Goal: Transaction & Acquisition: Download file/media

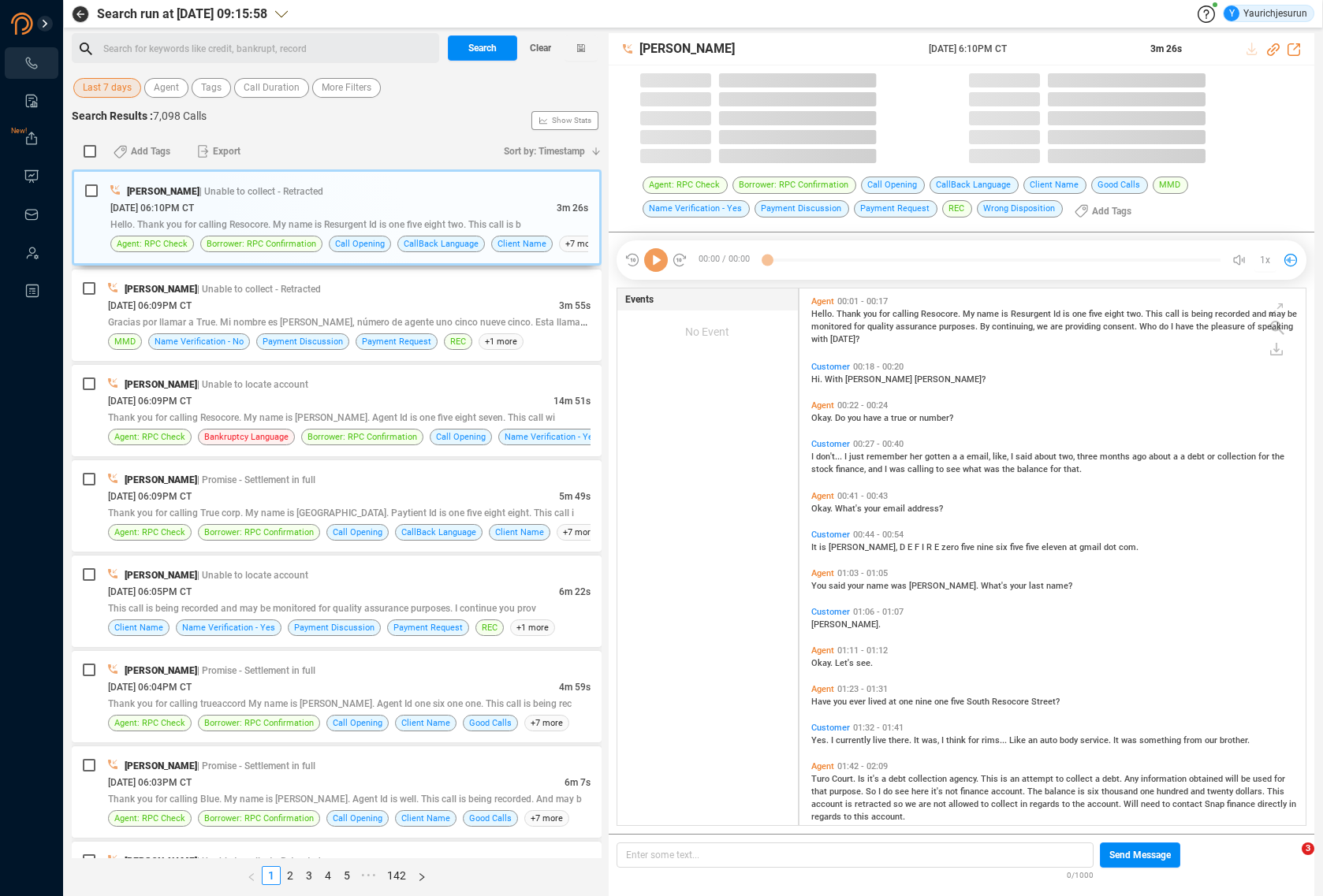
scroll to position [536, 498]
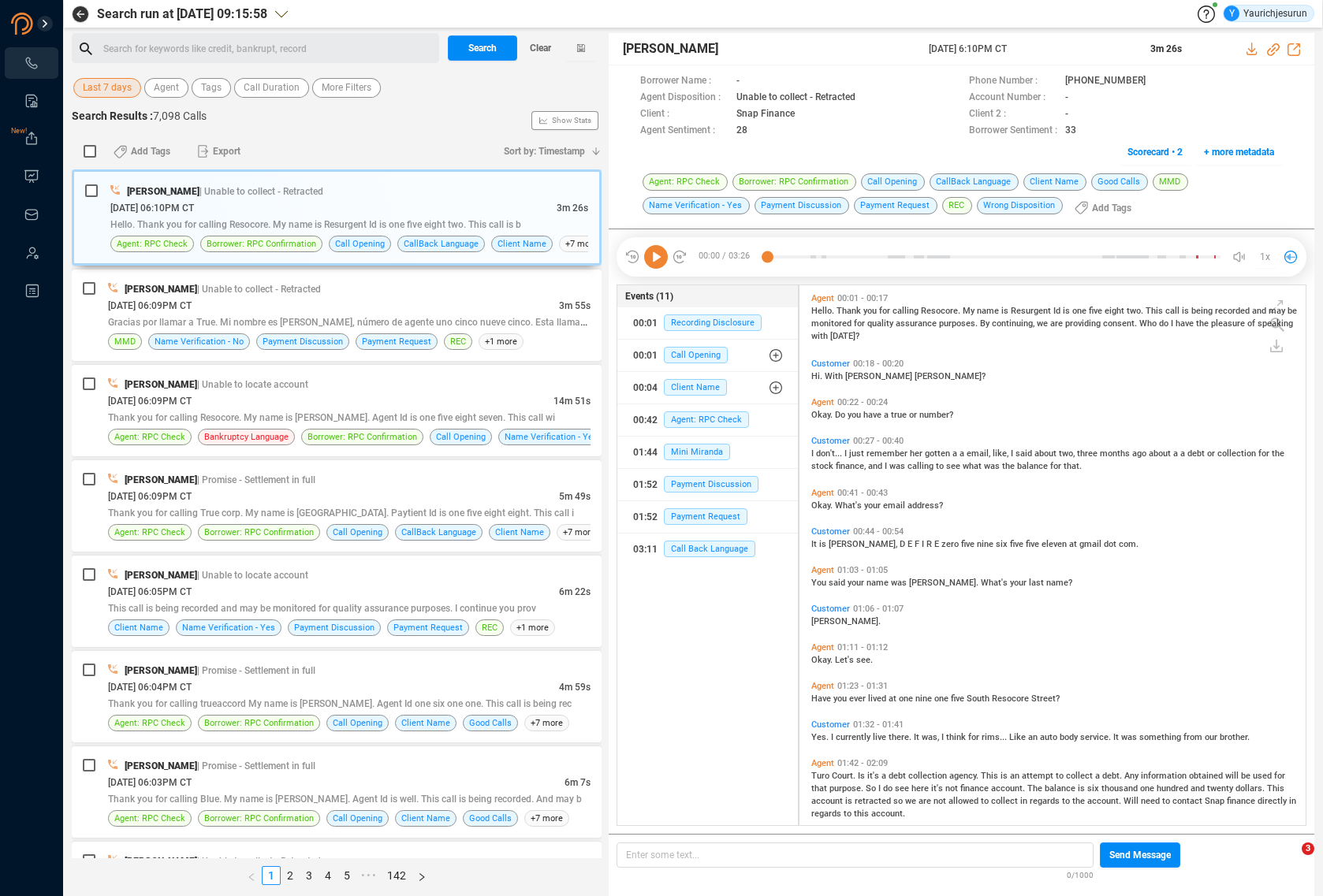
click at [83, 86] on span "Last 7 days" at bounding box center [106, 88] width 49 height 20
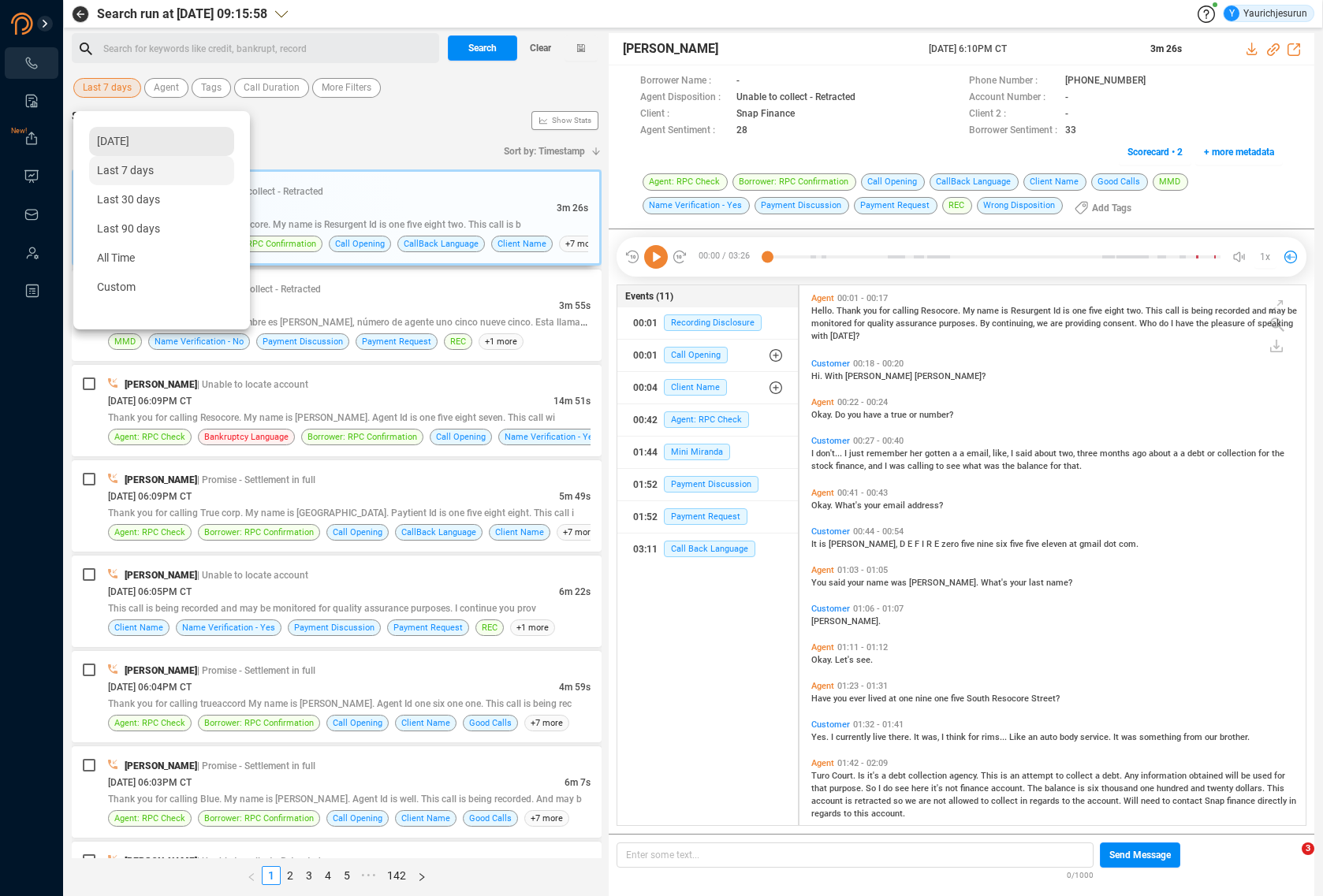
click at [112, 140] on span "Yesterday" at bounding box center [112, 140] width 32 height 12
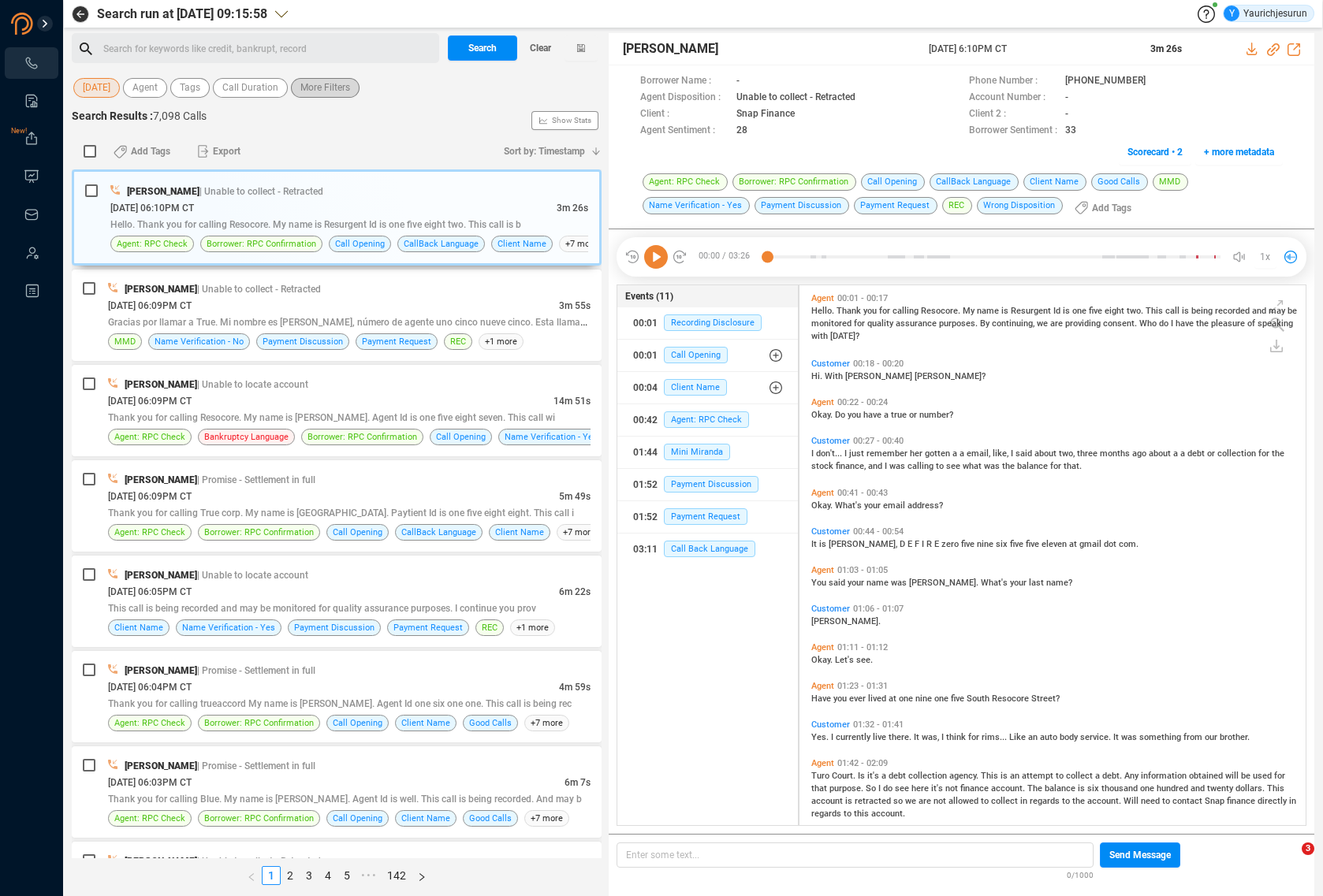
click at [350, 93] on span "More Filters" at bounding box center [325, 88] width 50 height 20
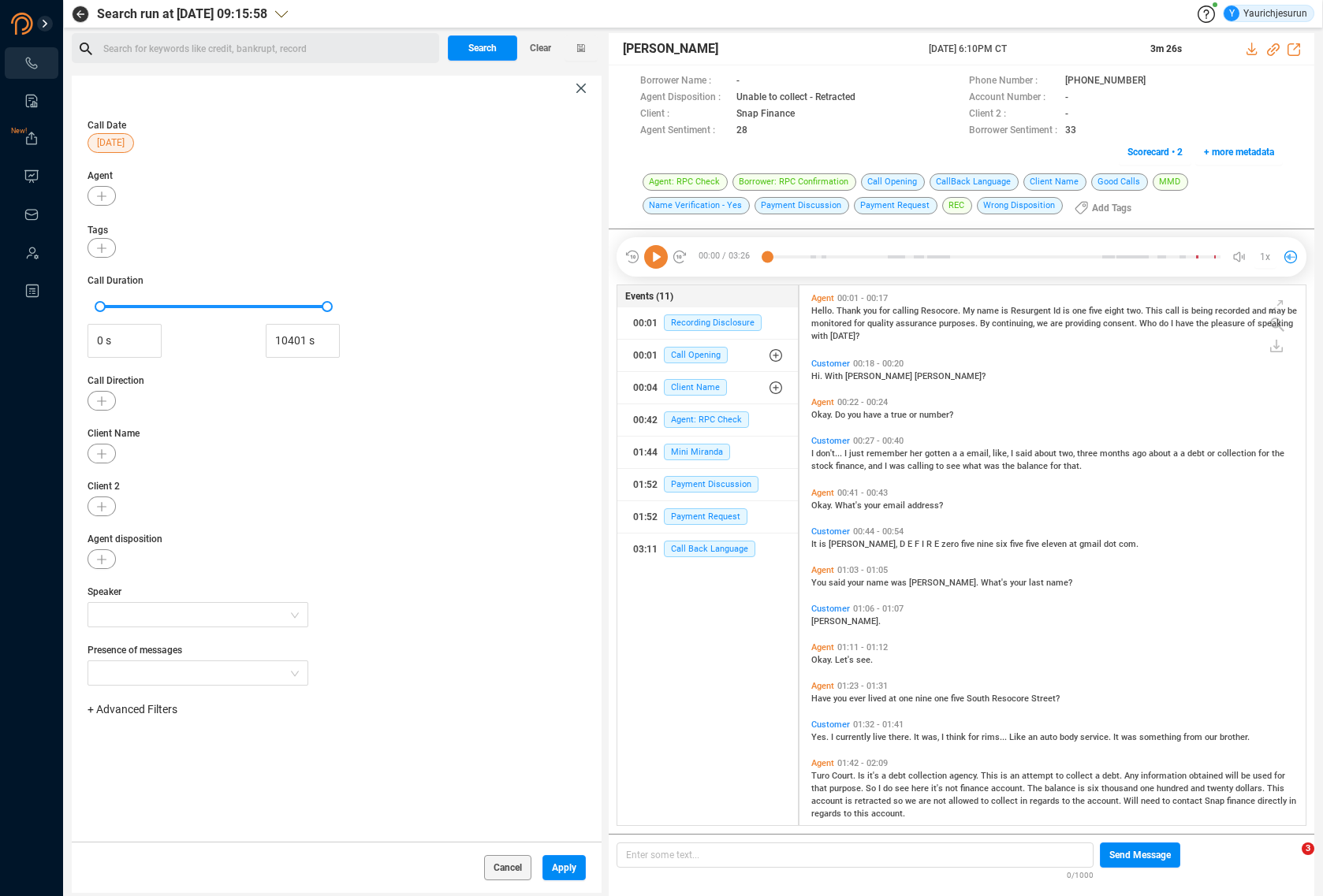
click at [133, 708] on span "+ Advanced Filters" at bounding box center [132, 709] width 90 height 12
click at [135, 849] on div "Phone Number" at bounding box center [157, 841] width 108 height 17
click at [135, 837] on span "Phone Number" at bounding box center [139, 841] width 73 height 12
click at [260, 759] on div "Enter a comma separated list ﻿" at bounding box center [245, 759] width 300 height 34
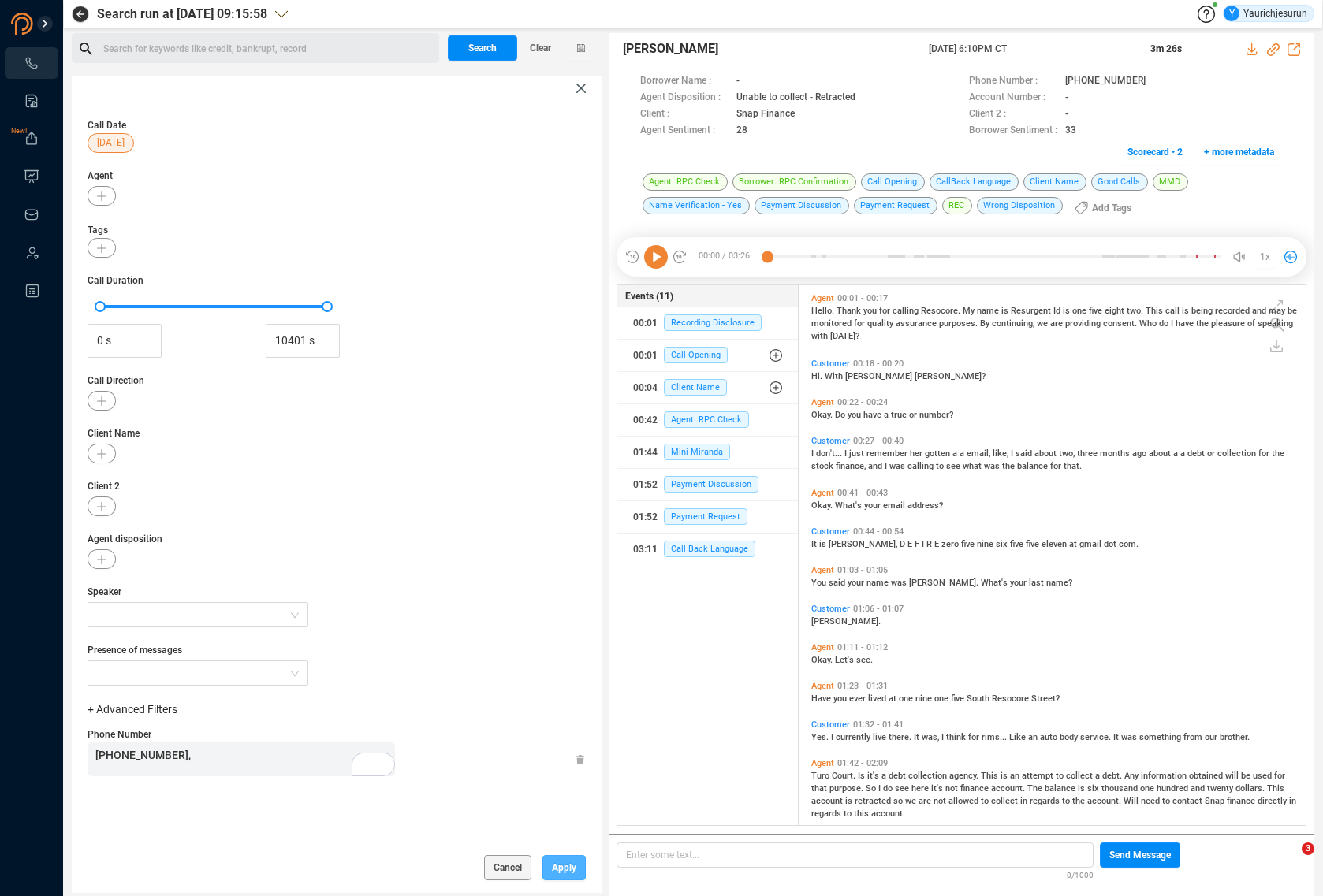
click at [574, 870] on button "Apply" at bounding box center [564, 867] width 44 height 26
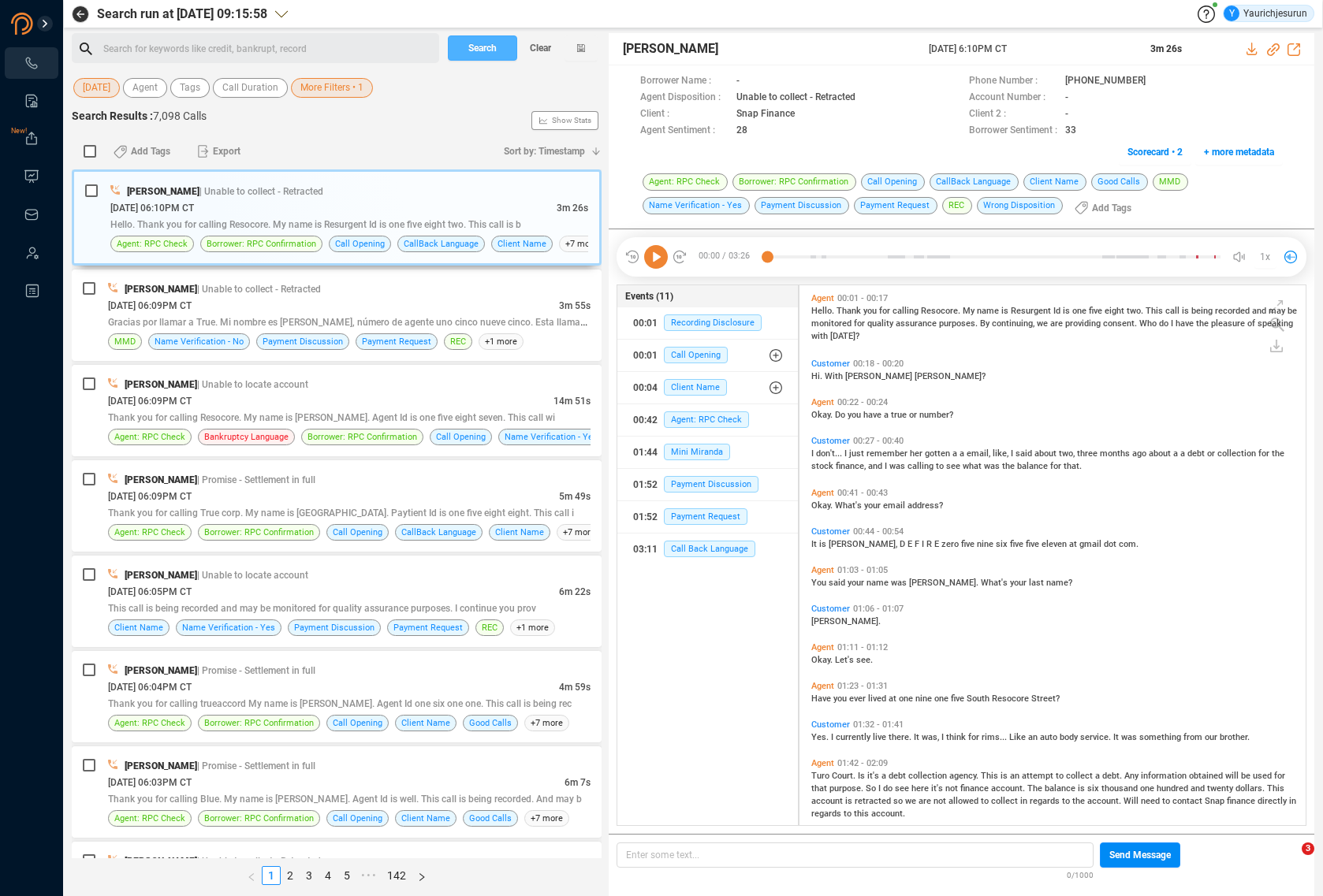
click at [475, 53] on span "Search" at bounding box center [482, 48] width 28 height 26
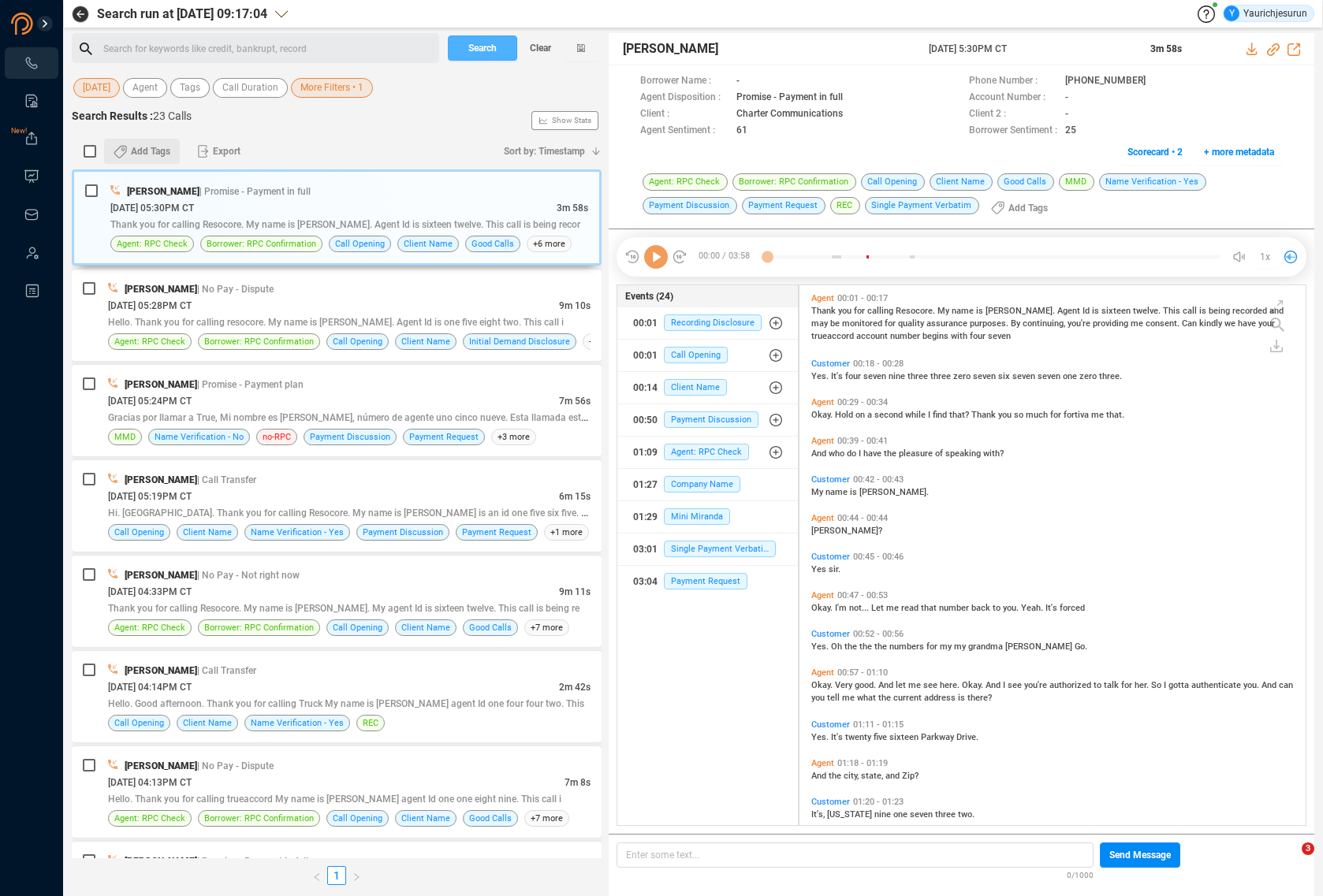
scroll to position [536, 498]
click at [91, 153] on input "checkbox" at bounding box center [89, 151] width 12 height 12
checkbox input "true"
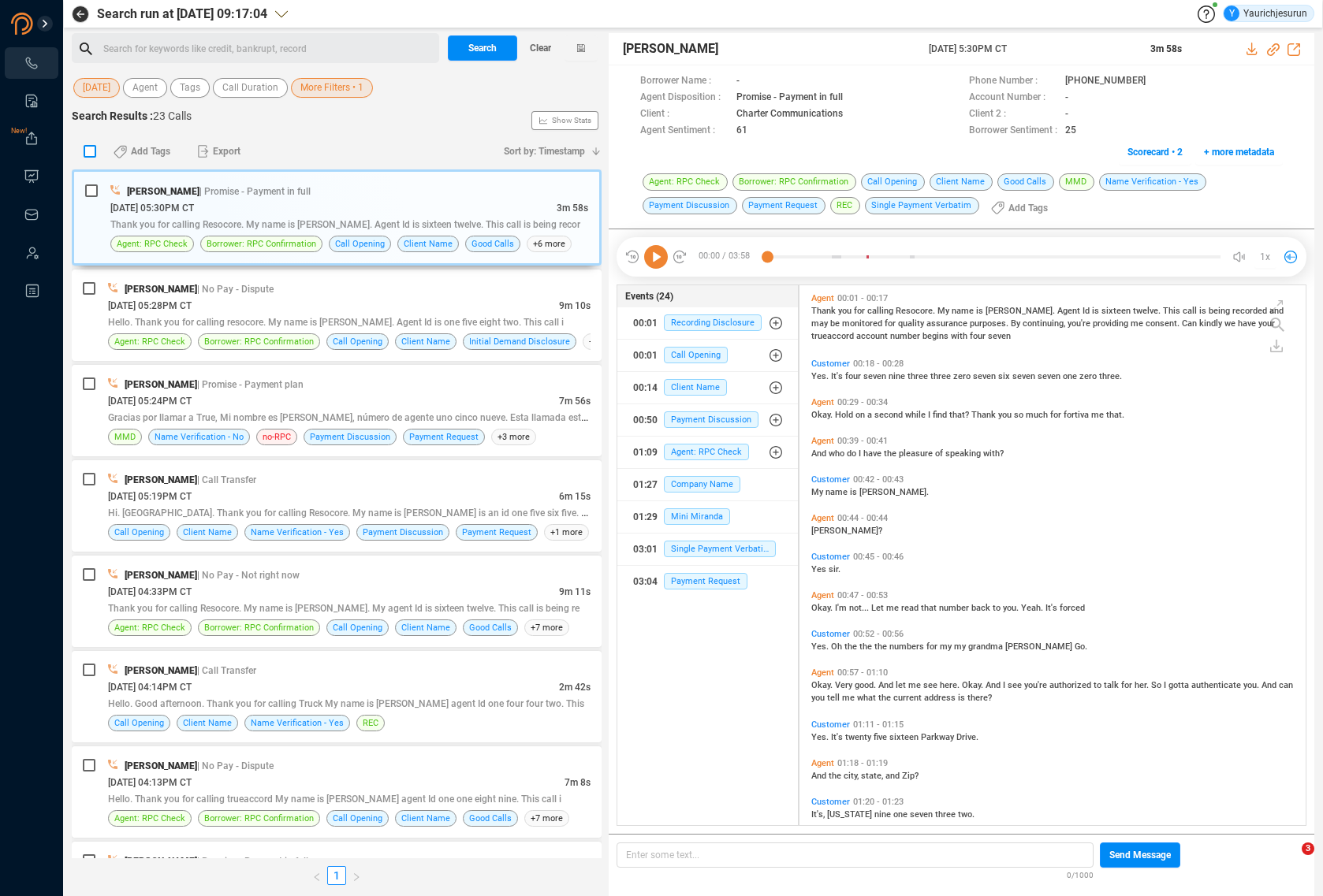
checkbox input "true"
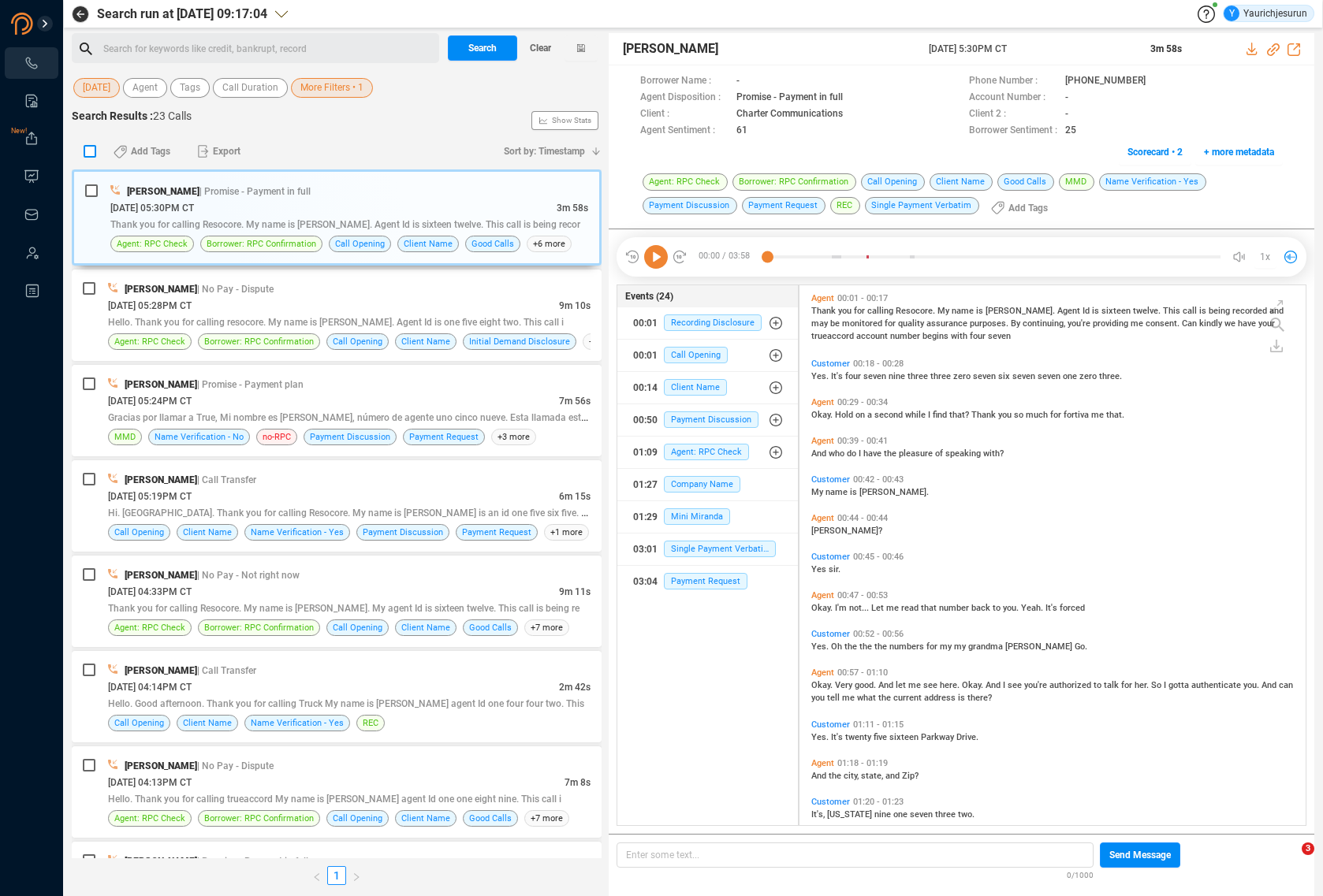
checkbox input "true"
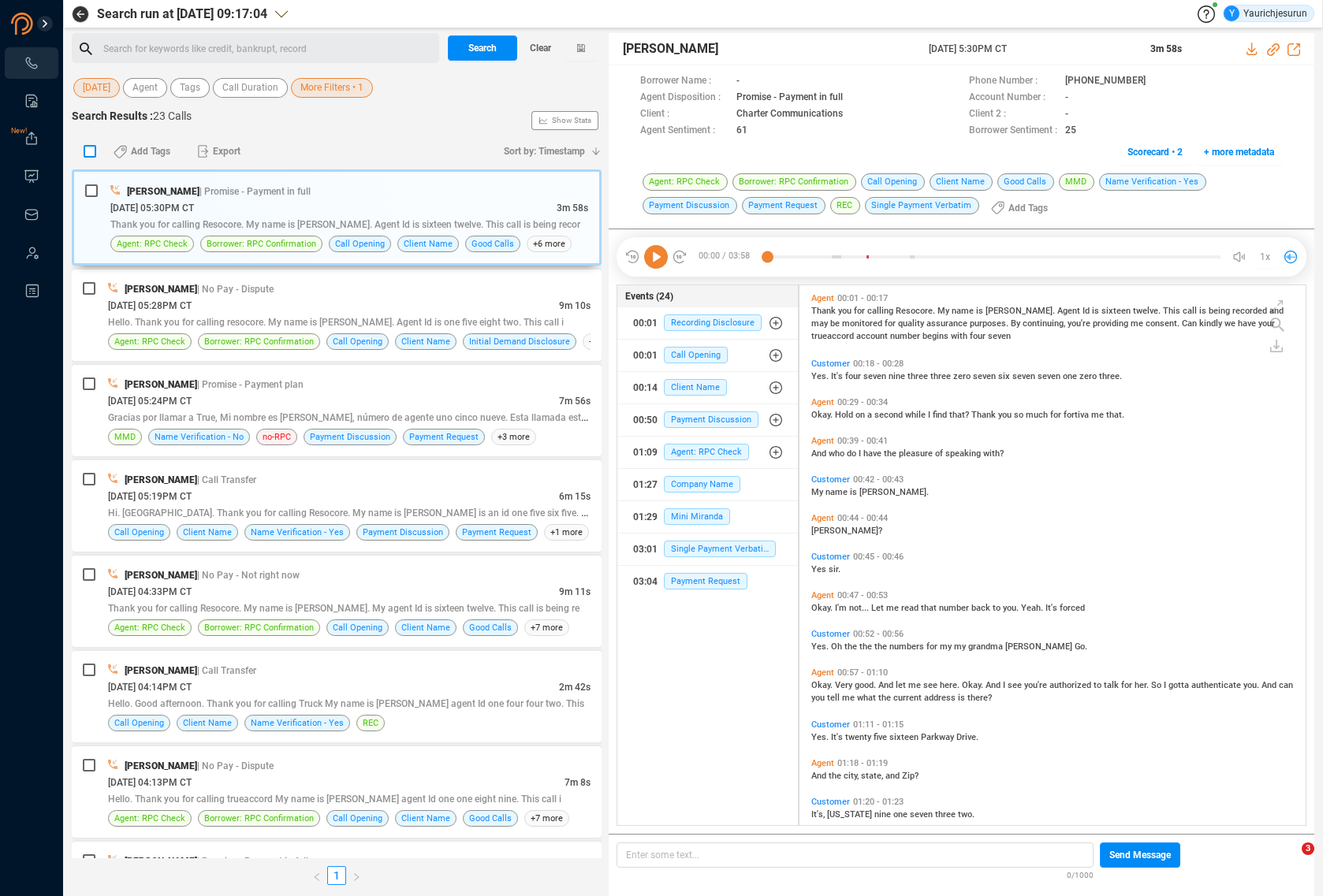
checkbox input "true"
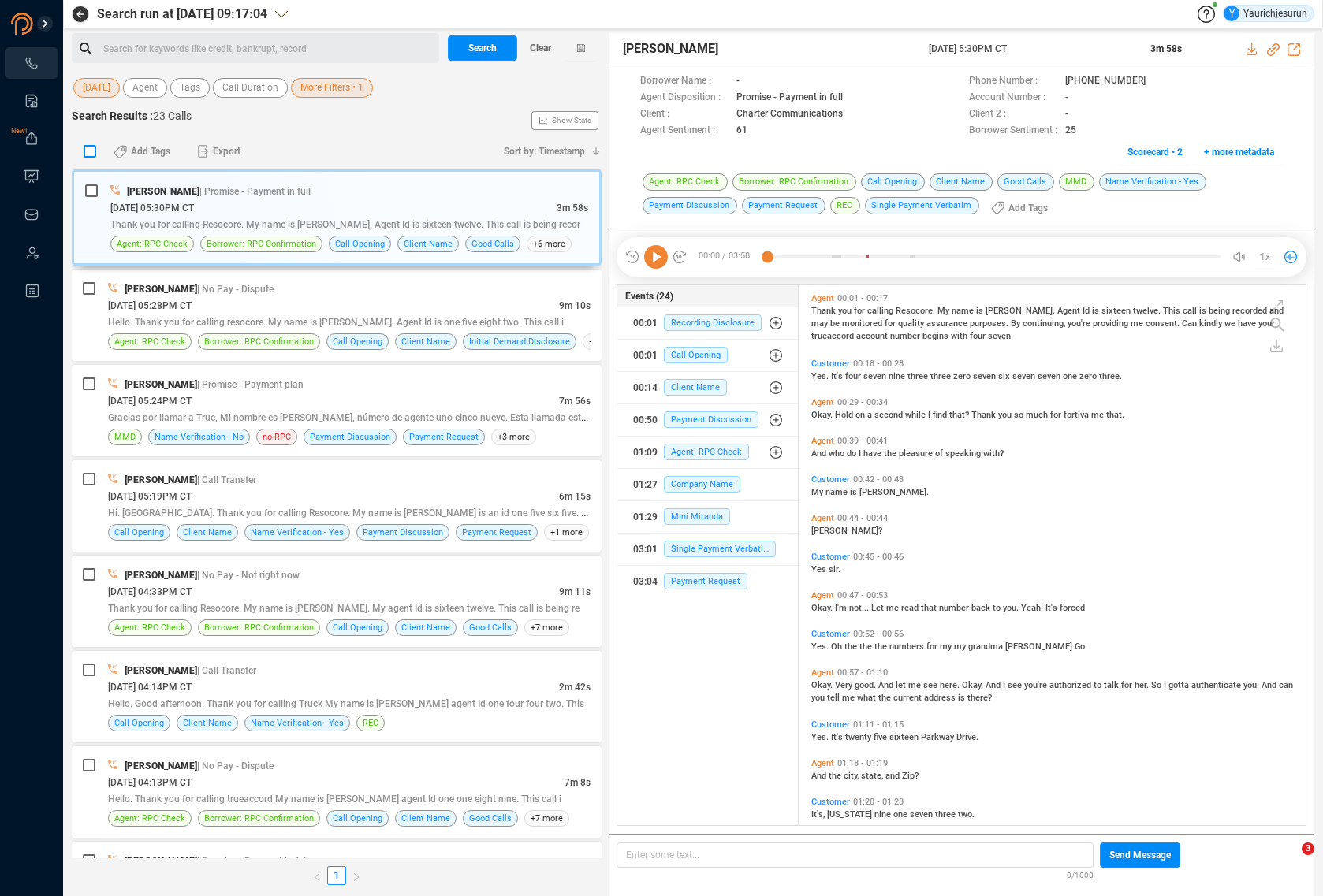
checkbox input "true"
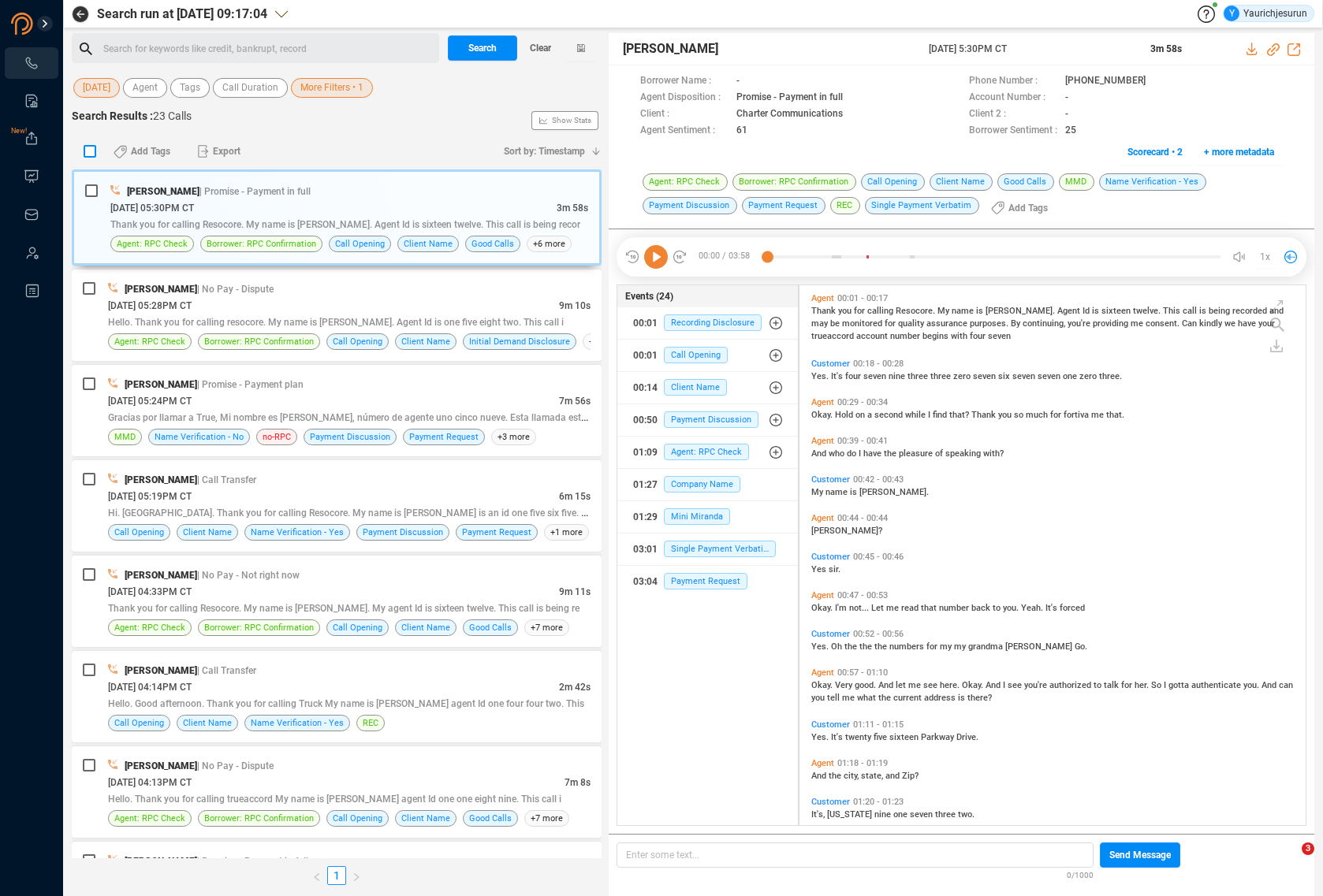
checkbox input "true"
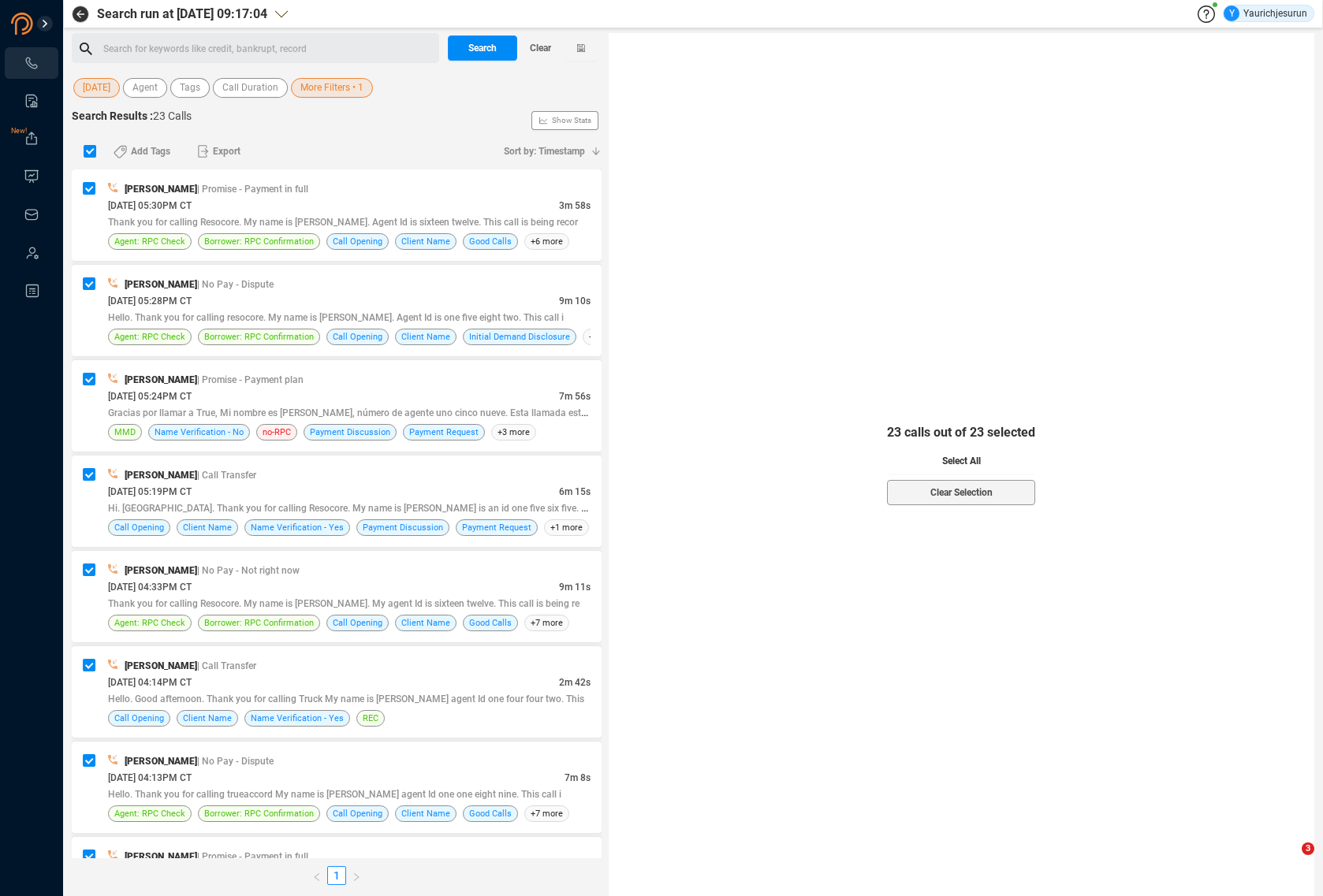
click at [942, 452] on span "Select All" at bounding box center [961, 461] width 39 height 26
click at [222, 162] on span "Export" at bounding box center [226, 151] width 27 height 26
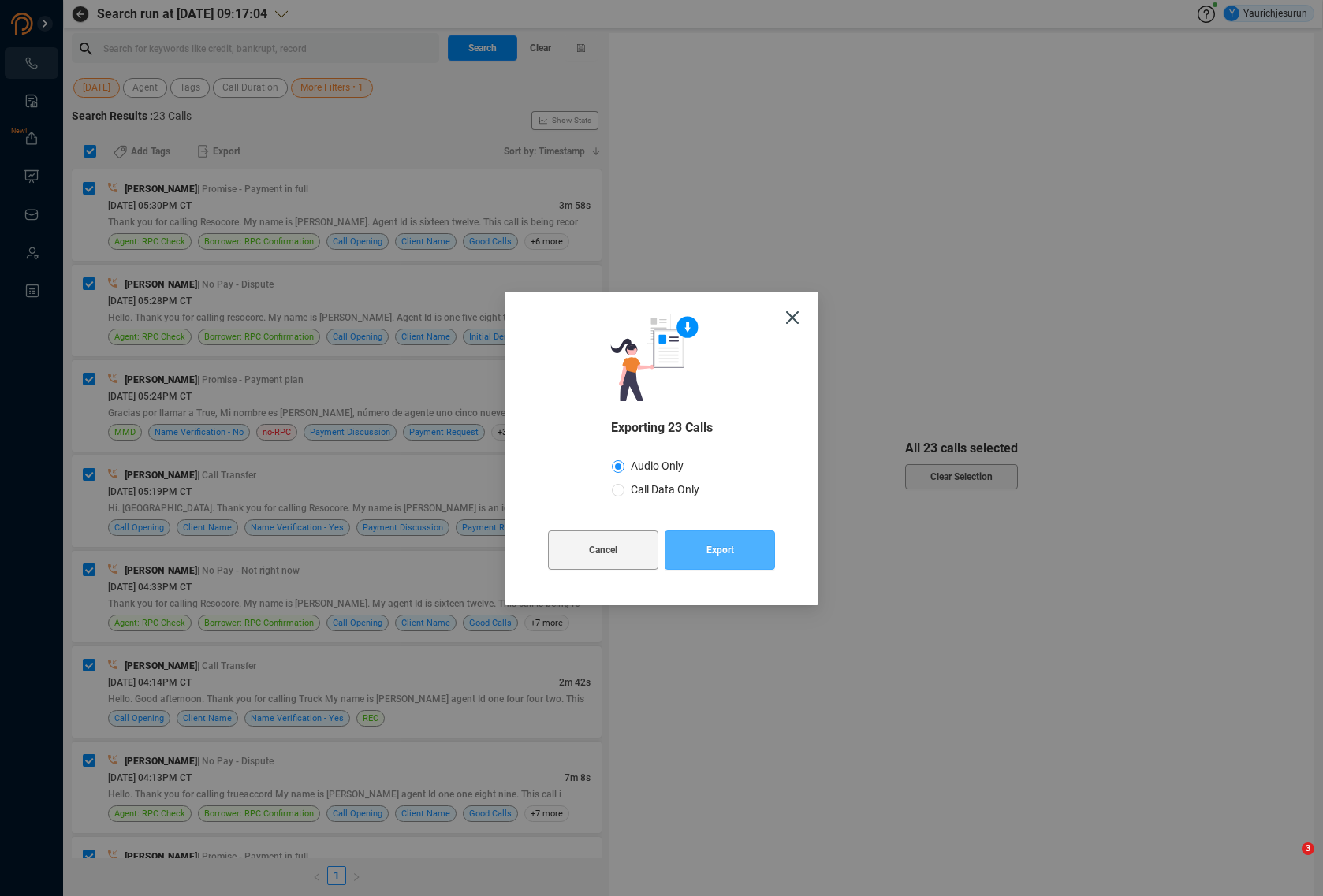
click at [731, 559] on span "Export" at bounding box center [720, 550] width 27 height 40
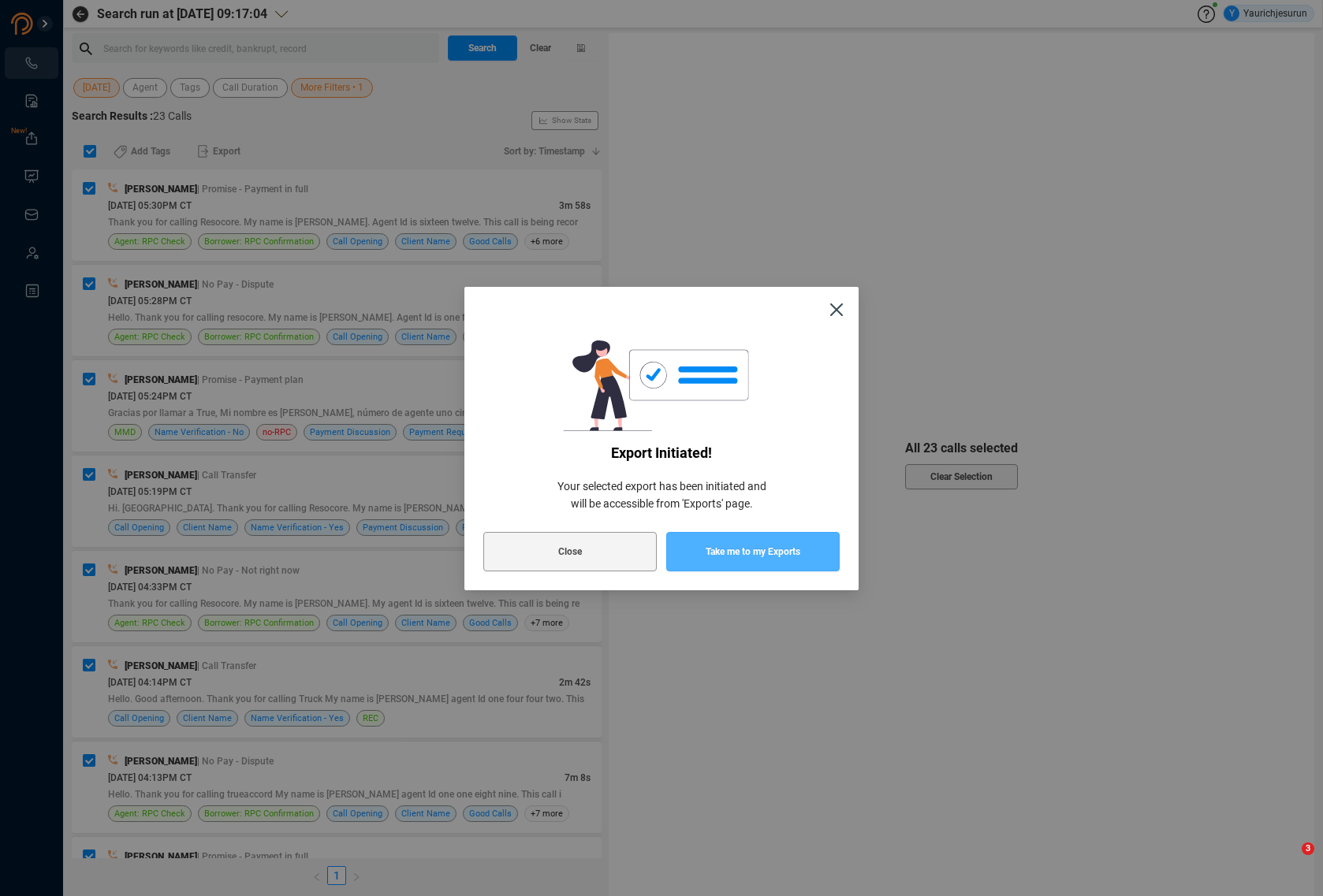
click at [731, 558] on span "Take me to my Exports" at bounding box center [753, 552] width 95 height 40
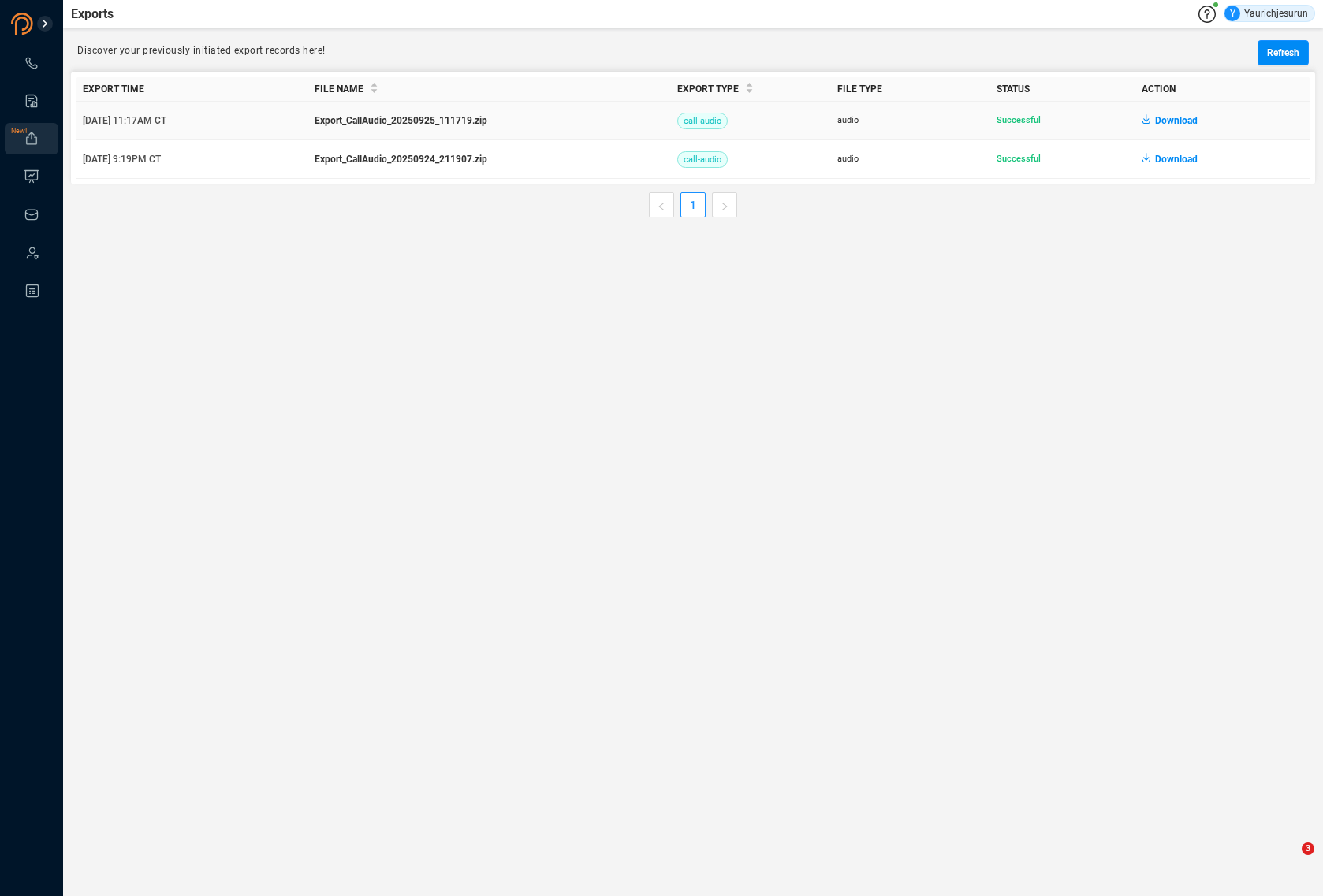
click at [1167, 116] on span "Download" at bounding box center [1176, 120] width 43 height 26
